Goal: Check status: Check status

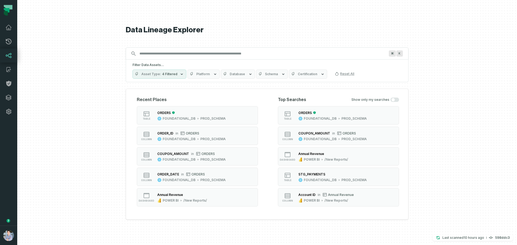
click at [12, 213] on button "button" at bounding box center [8, 172] width 17 height 107
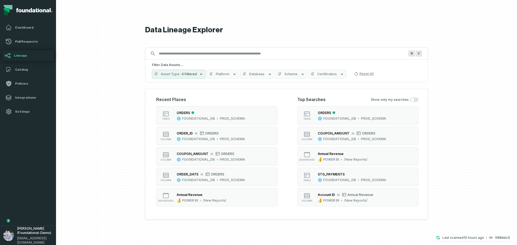
click at [27, 223] on button "button" at bounding box center [28, 172] width 56 height 107
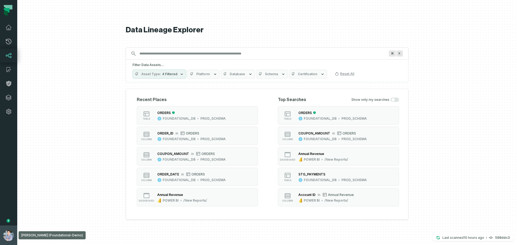
click at [16, 234] on button "[PERSON_NAME] (Foundational-Demo) [EMAIL_ADDRESS][DOMAIN_NAME]" at bounding box center [8, 235] width 17 height 19
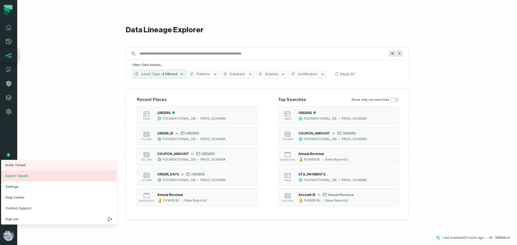
click at [22, 174] on button "Switch Tenant" at bounding box center [59, 176] width 116 height 11
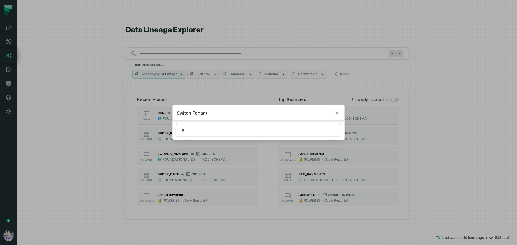
type input "*"
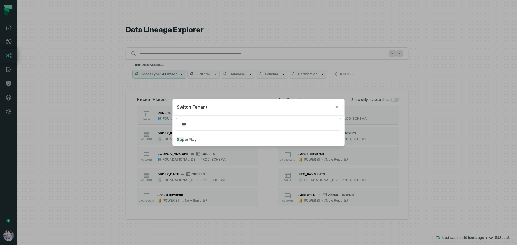
type input "***"
click button "Sup erPlay" at bounding box center [259, 140] width 172 height 12
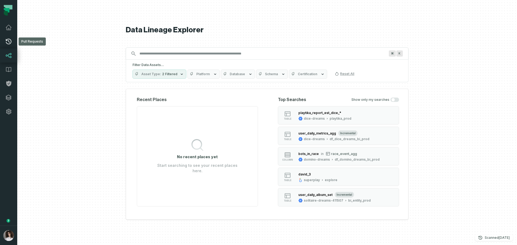
click at [7, 43] on icon at bounding box center [8, 41] width 6 height 6
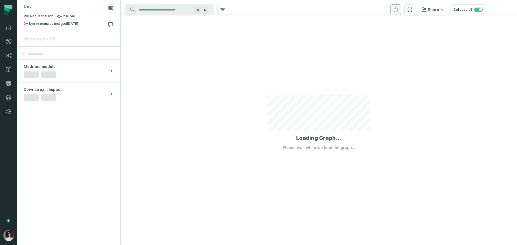
click at [217, 91] on div at bounding box center [319, 122] width 397 height 245
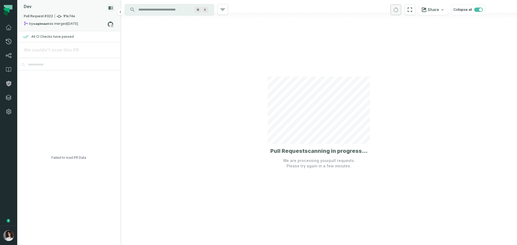
click at [96, 18] on div "Pull Request #322 1f1e74e" at bounding box center [69, 18] width 90 height 8
